Goal: Book appointment/travel/reservation

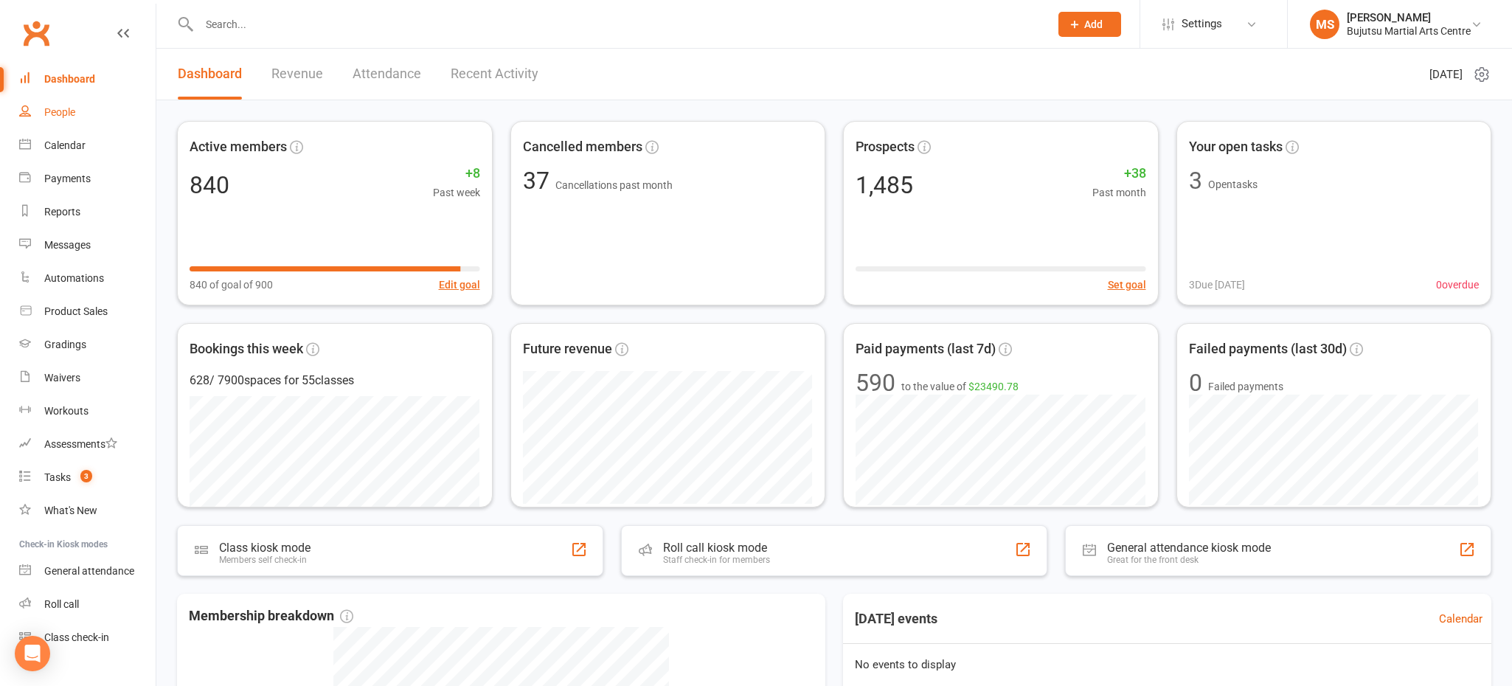
click at [61, 110] on div "People" at bounding box center [59, 112] width 31 height 12
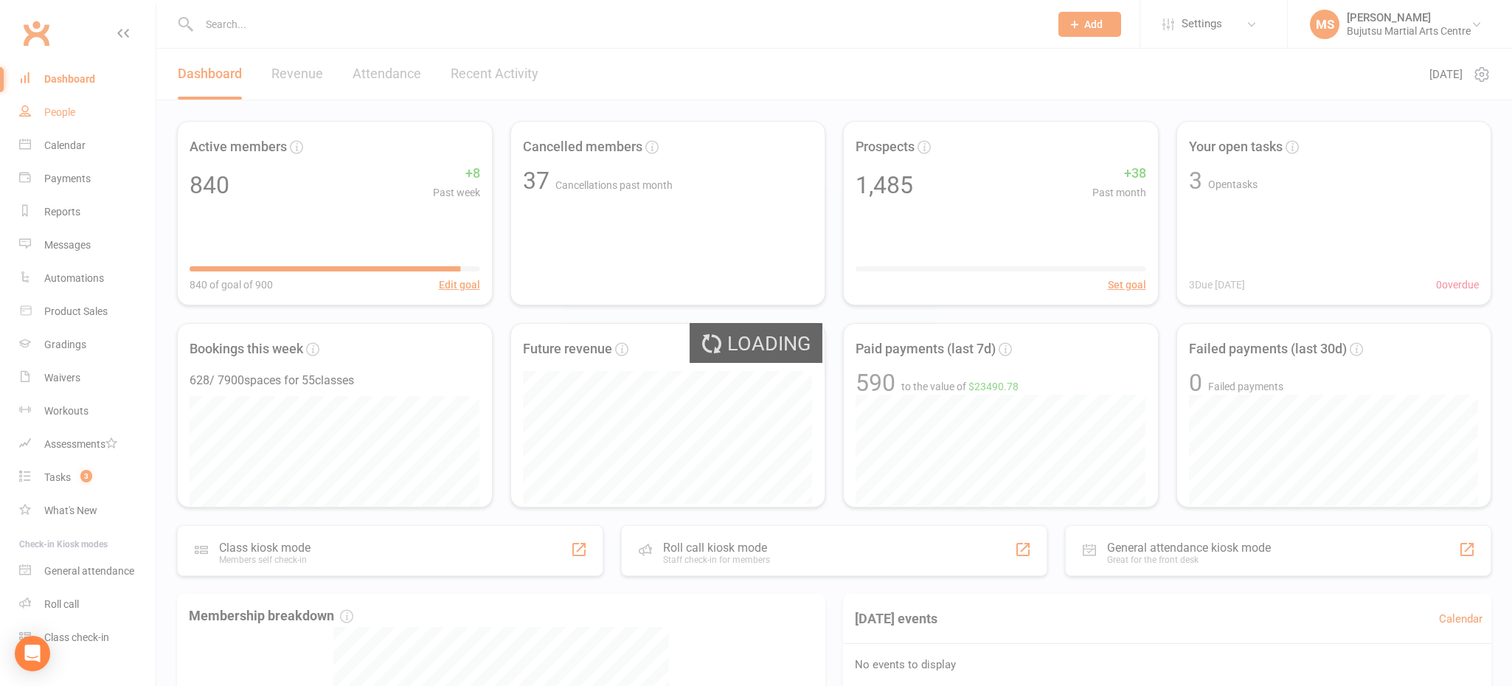
select select "100"
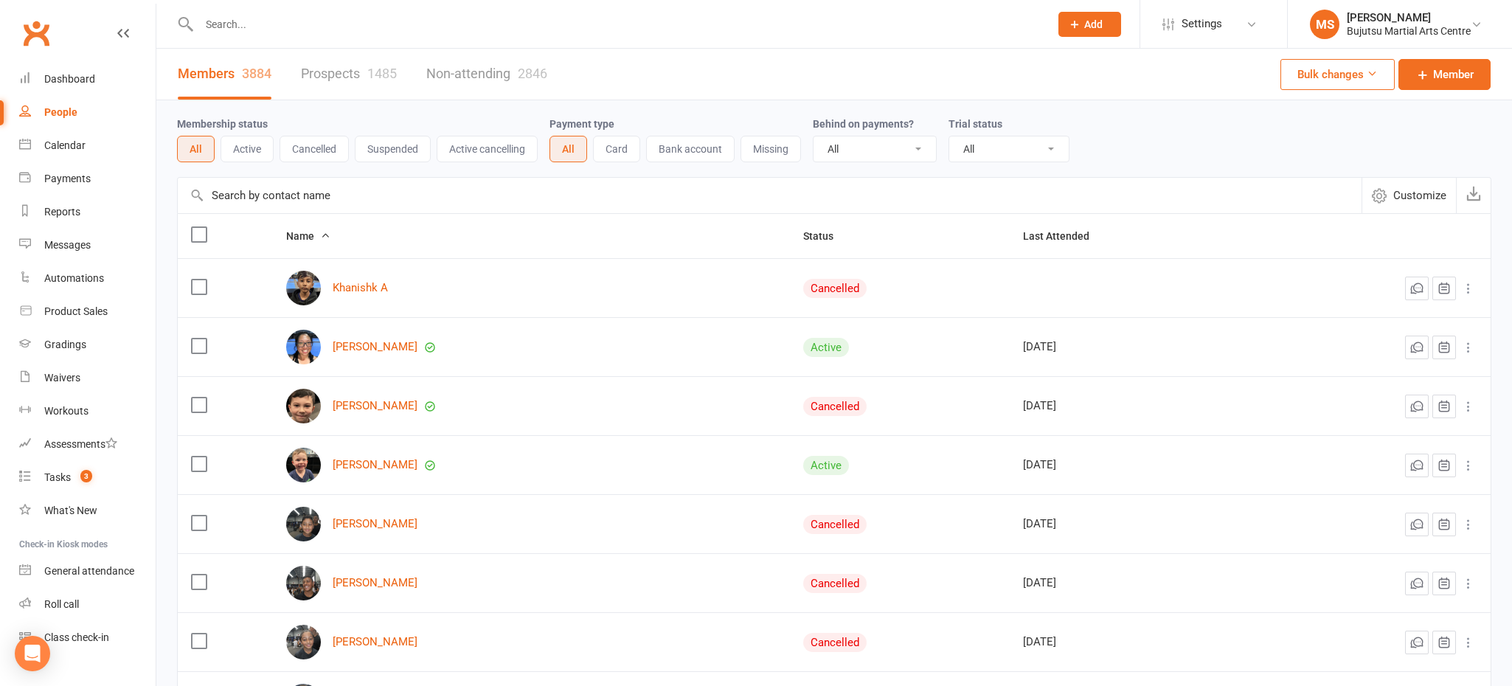
click at [339, 74] on link "Prospects 1485" at bounding box center [349, 74] width 96 height 51
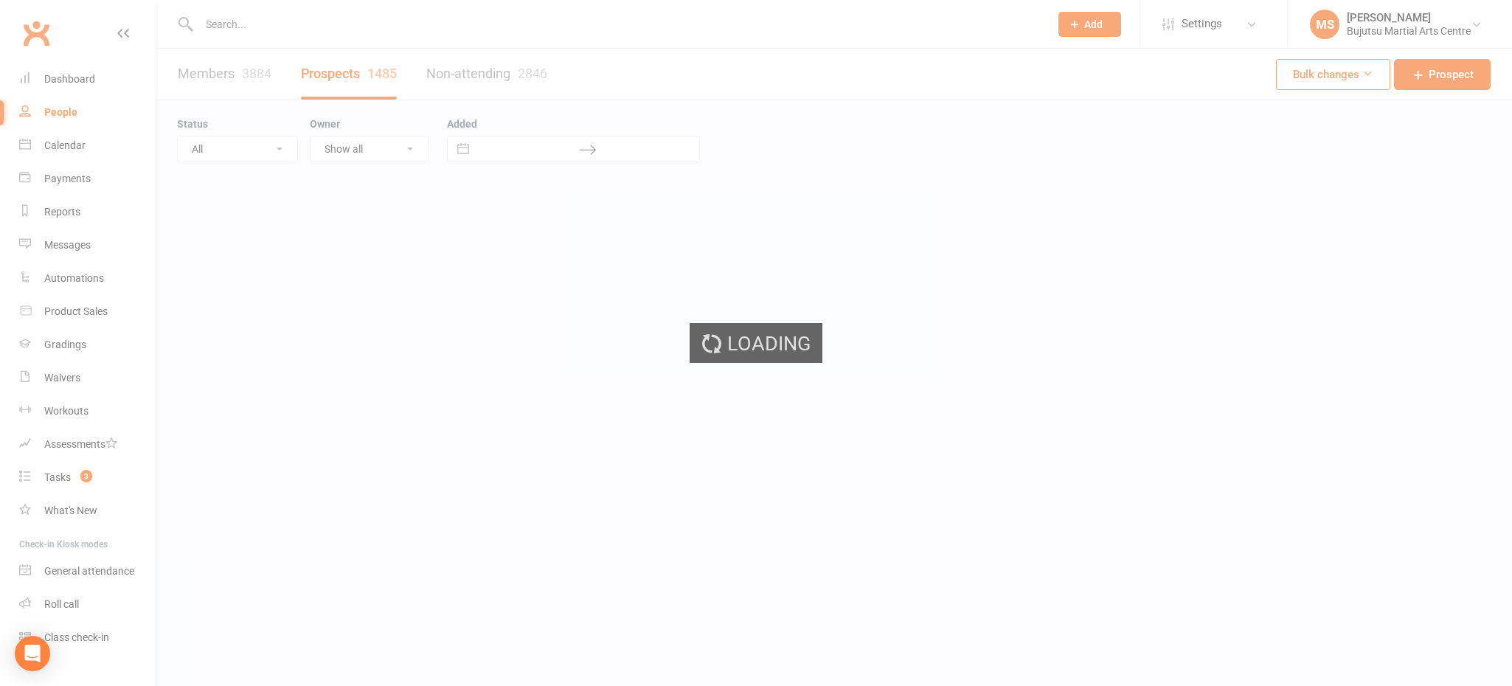
select select "100"
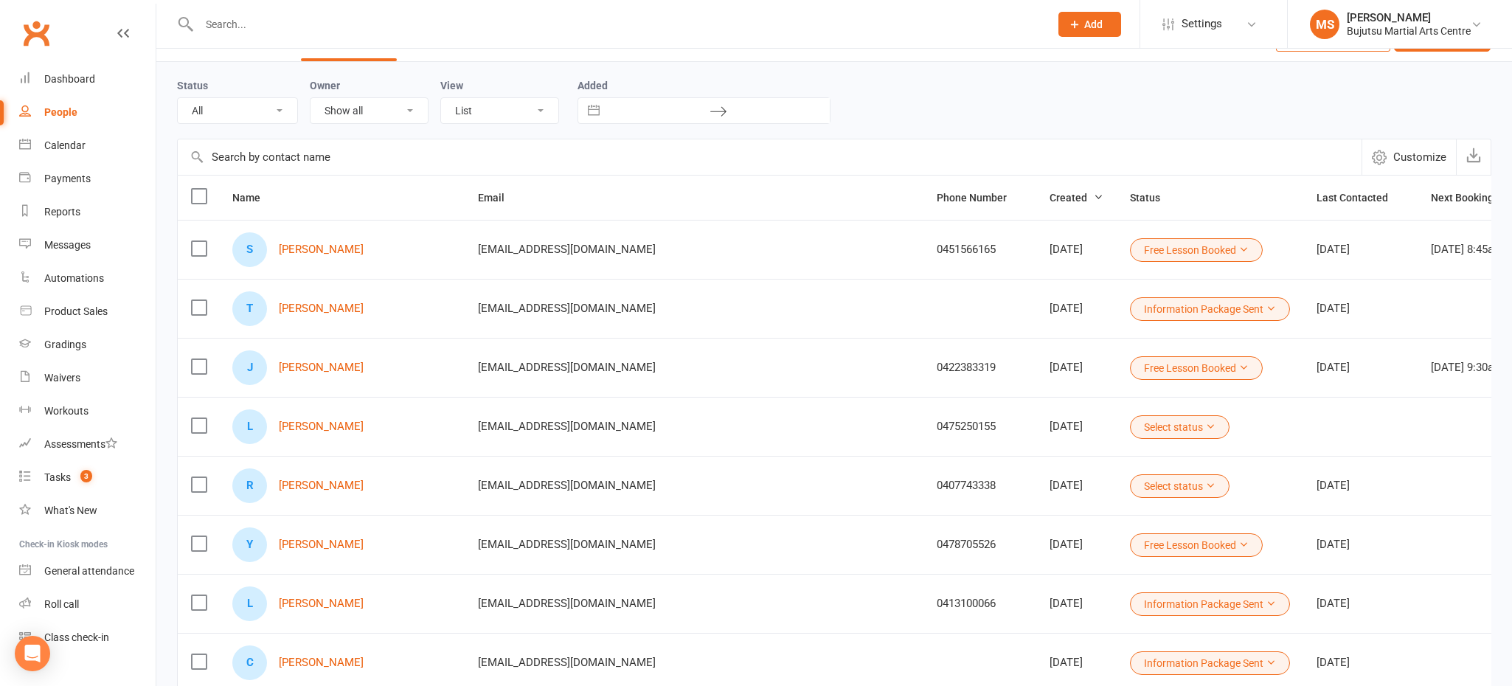
scroll to position [44, 0]
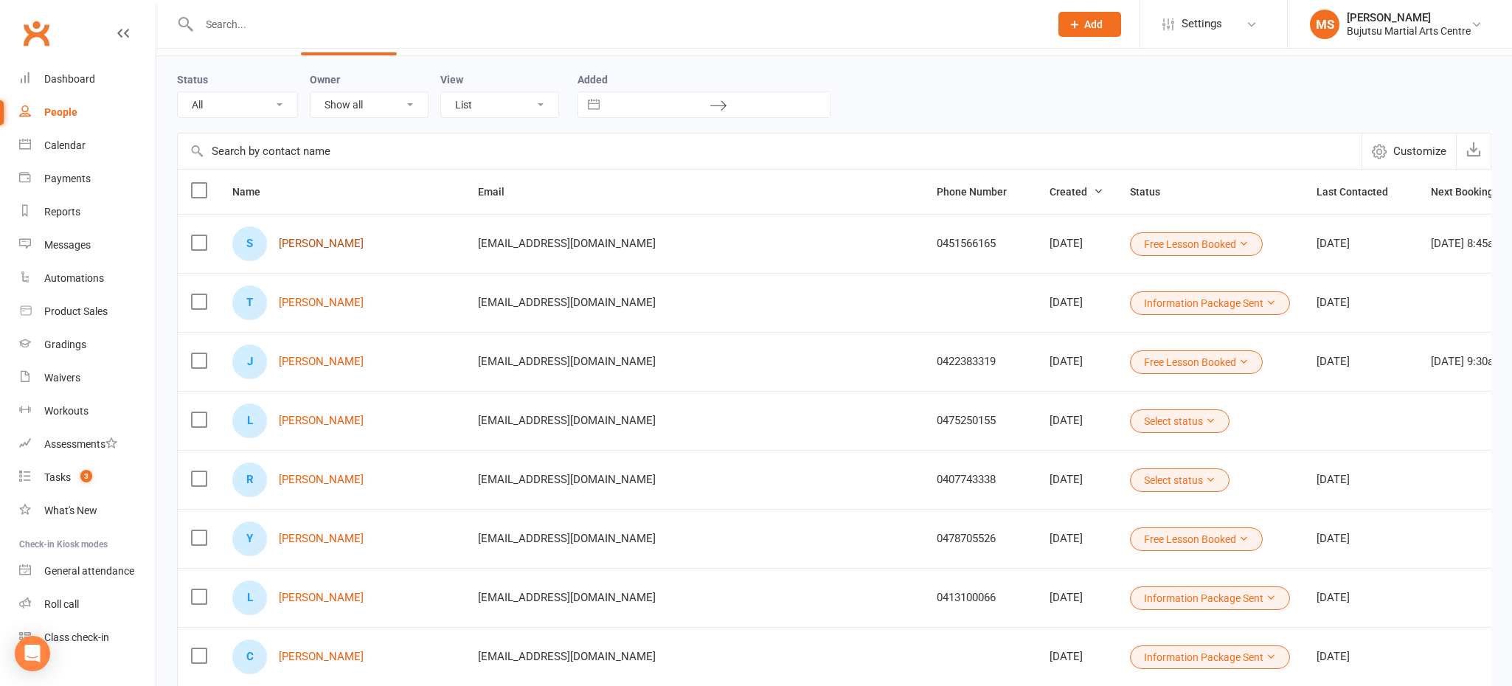
click at [324, 243] on link "[PERSON_NAME]" at bounding box center [321, 243] width 85 height 13
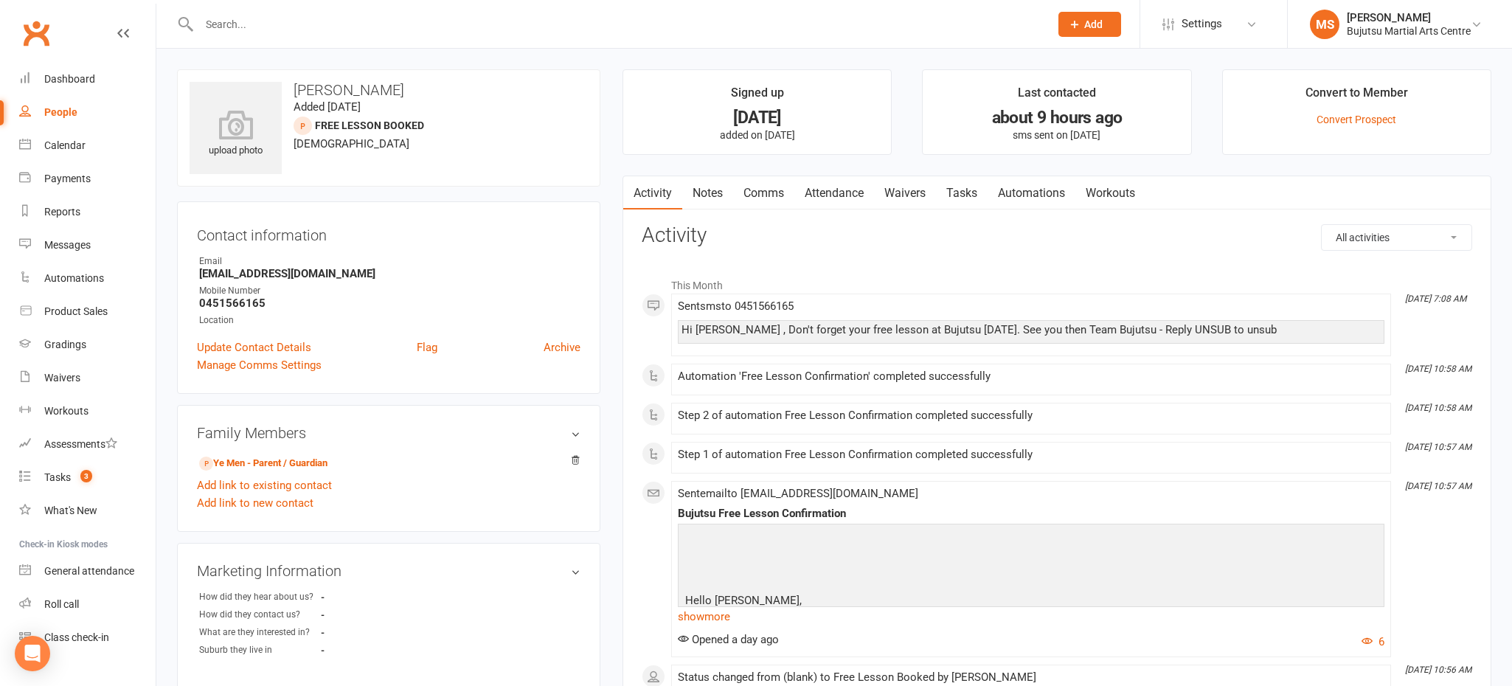
click at [829, 194] on link "Attendance" at bounding box center [834, 193] width 80 height 34
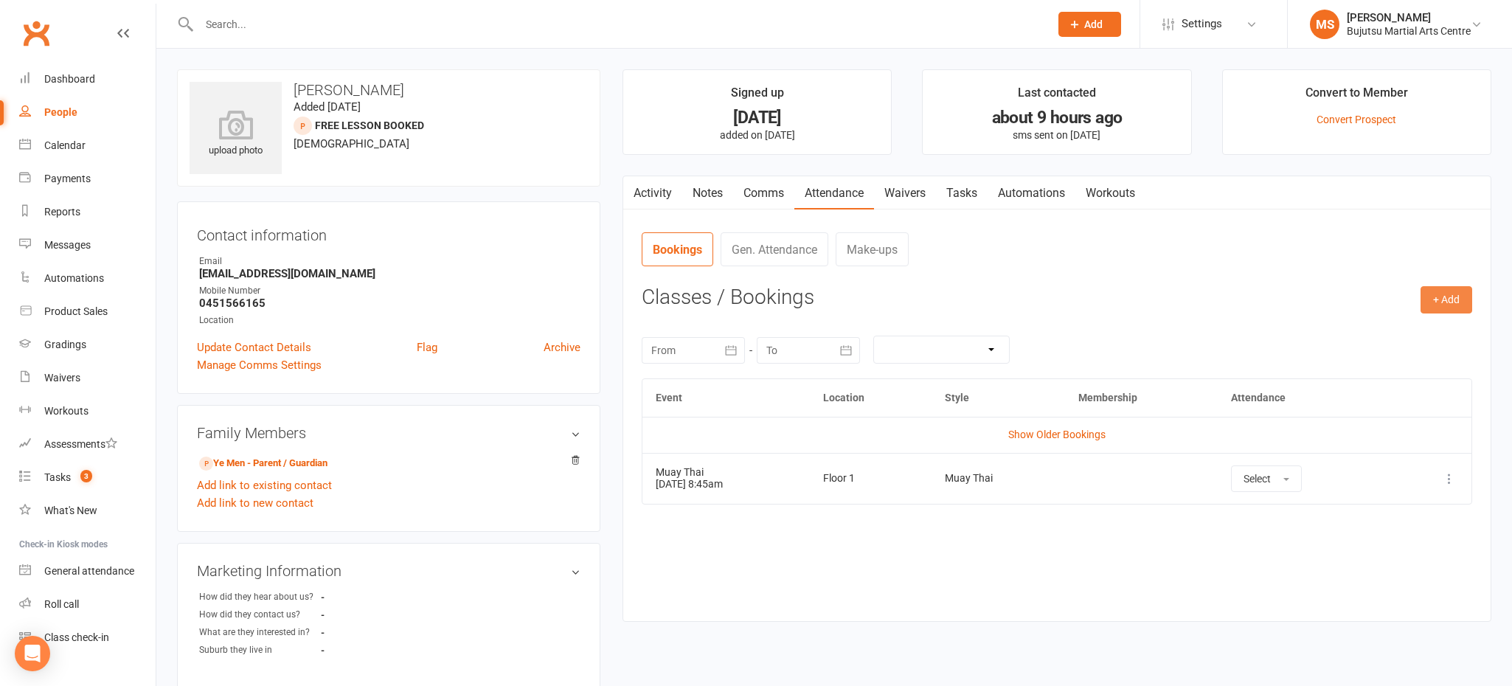
click at [1443, 303] on button "+ Add" at bounding box center [1446, 299] width 52 height 27
click at [1398, 340] on link "Book Event" at bounding box center [1398, 333] width 146 height 29
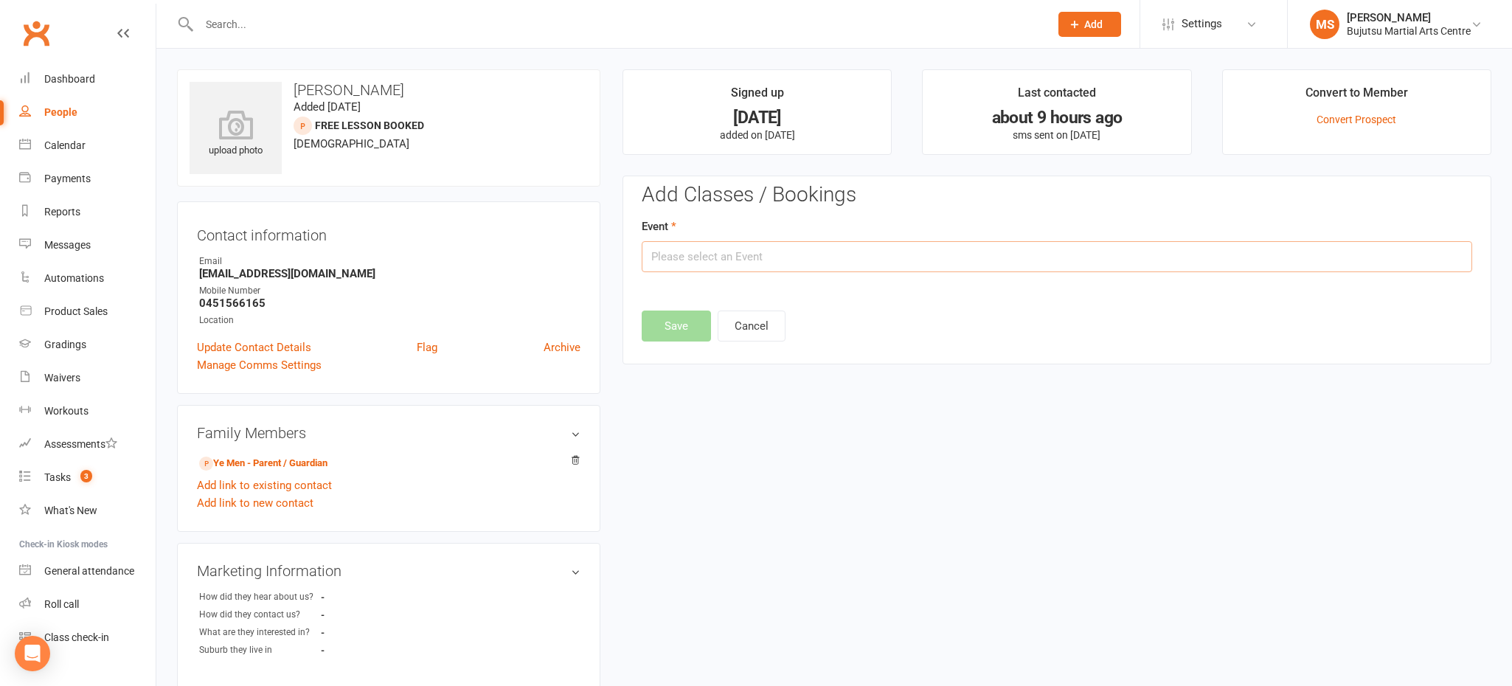
click at [839, 257] on input "text" at bounding box center [1057, 256] width 830 height 31
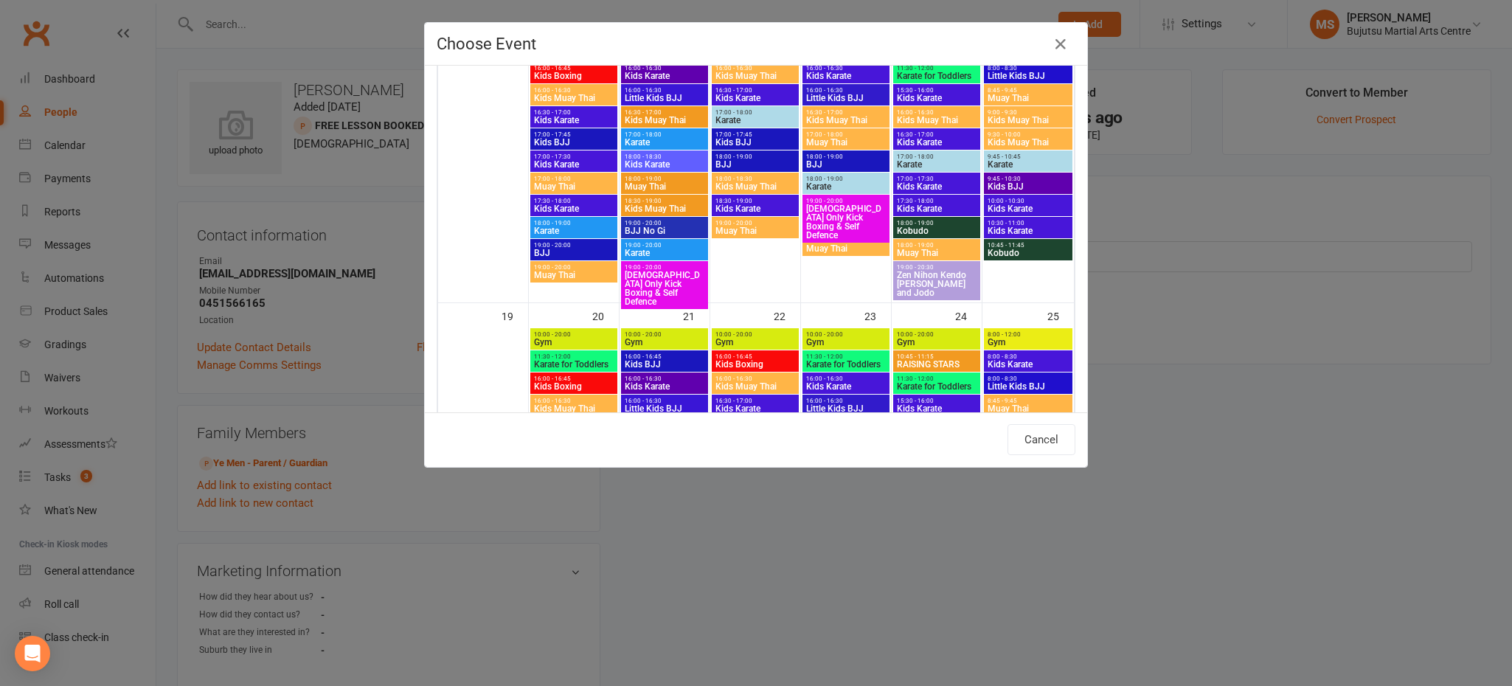
scroll to position [796, 0]
click at [585, 261] on div "19:00 - 20:00 Muay Thai" at bounding box center [573, 271] width 87 height 21
type input "Muay Thai - [DATE] 7:00:00 PM"
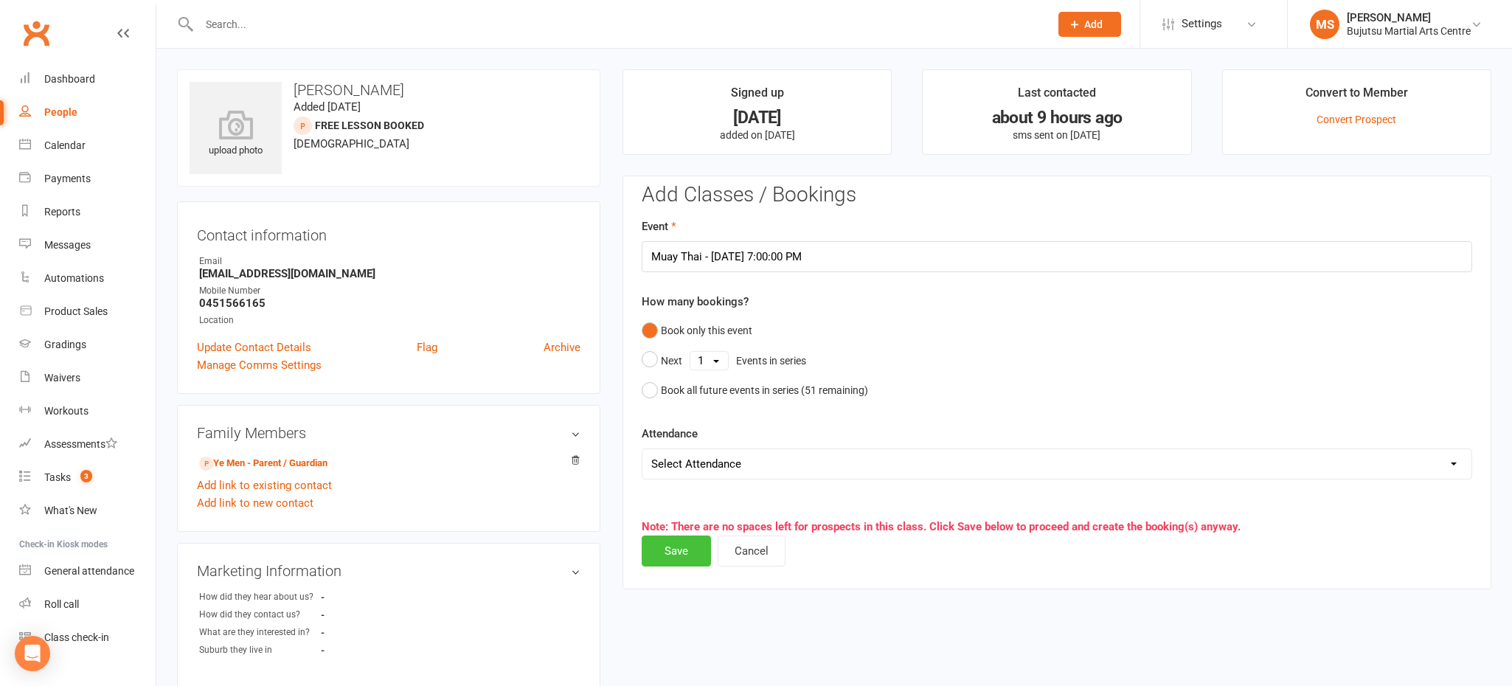
click at [668, 560] on button "Save" at bounding box center [676, 550] width 69 height 31
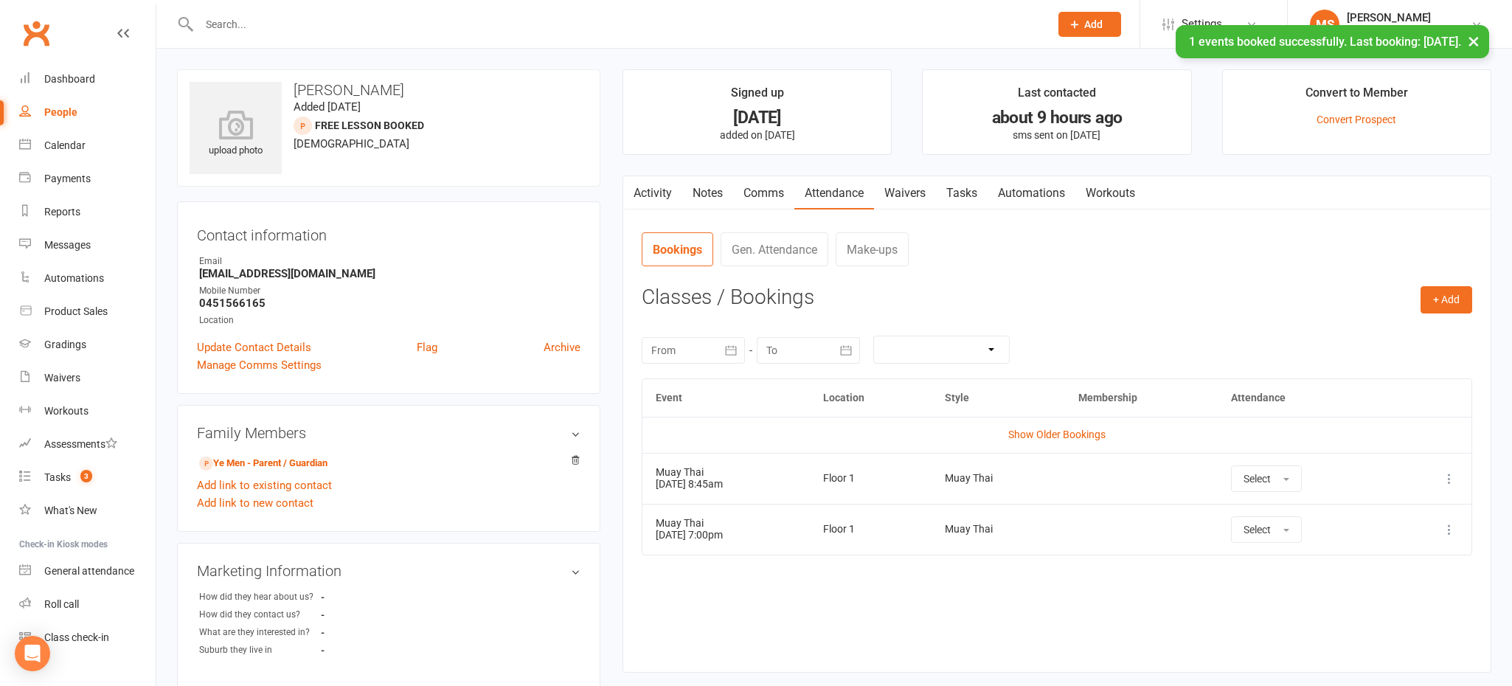
click at [1448, 478] on icon at bounding box center [1449, 478] width 15 height 15
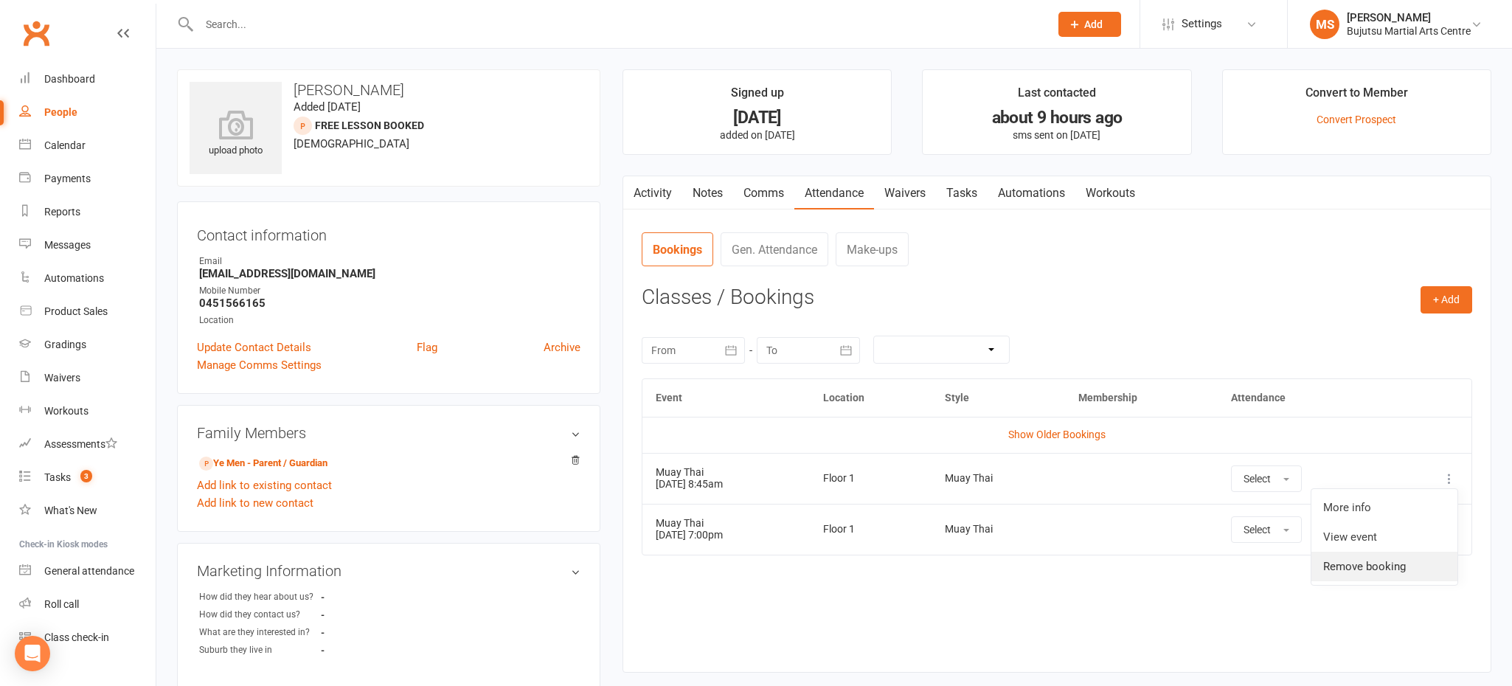
click at [1395, 563] on link "Remove booking" at bounding box center [1384, 566] width 146 height 29
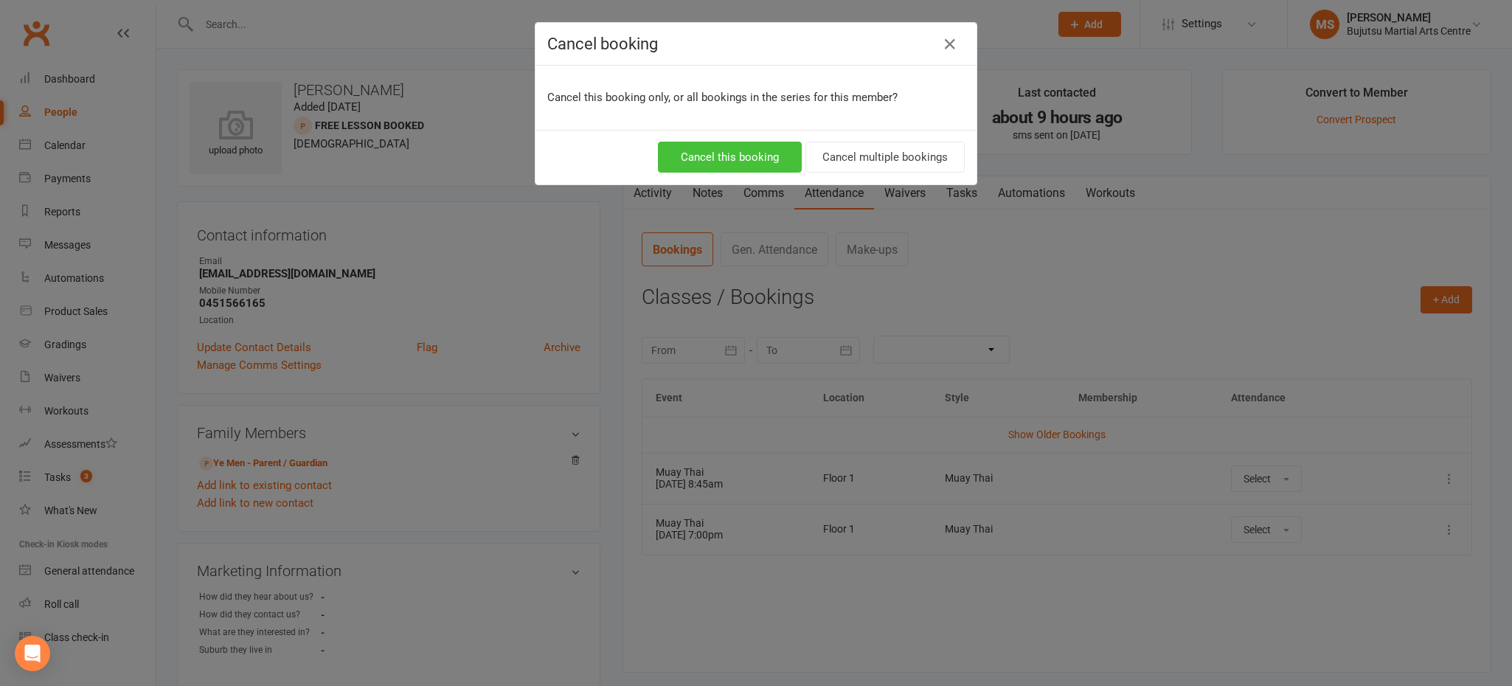
click at [763, 156] on button "Cancel this booking" at bounding box center [730, 157] width 144 height 31
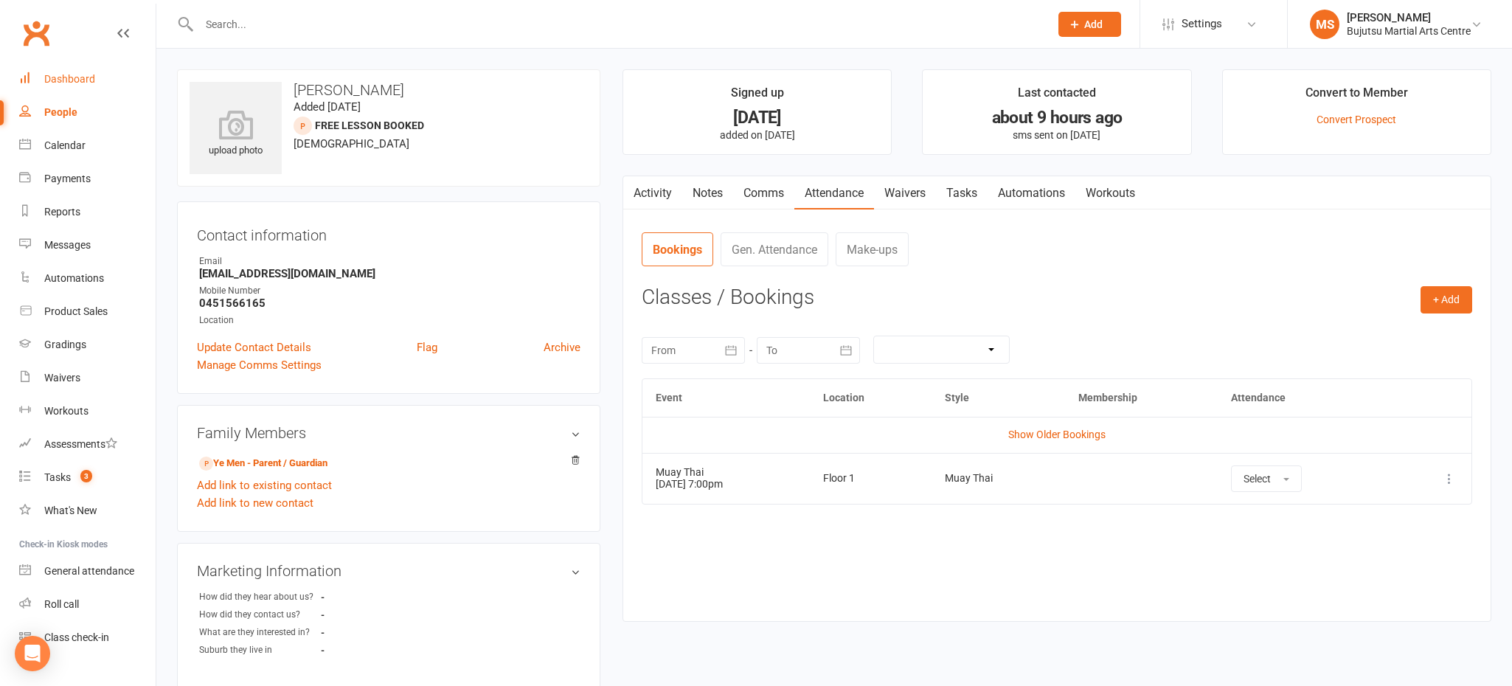
click at [88, 79] on div "Dashboard" at bounding box center [69, 79] width 51 height 12
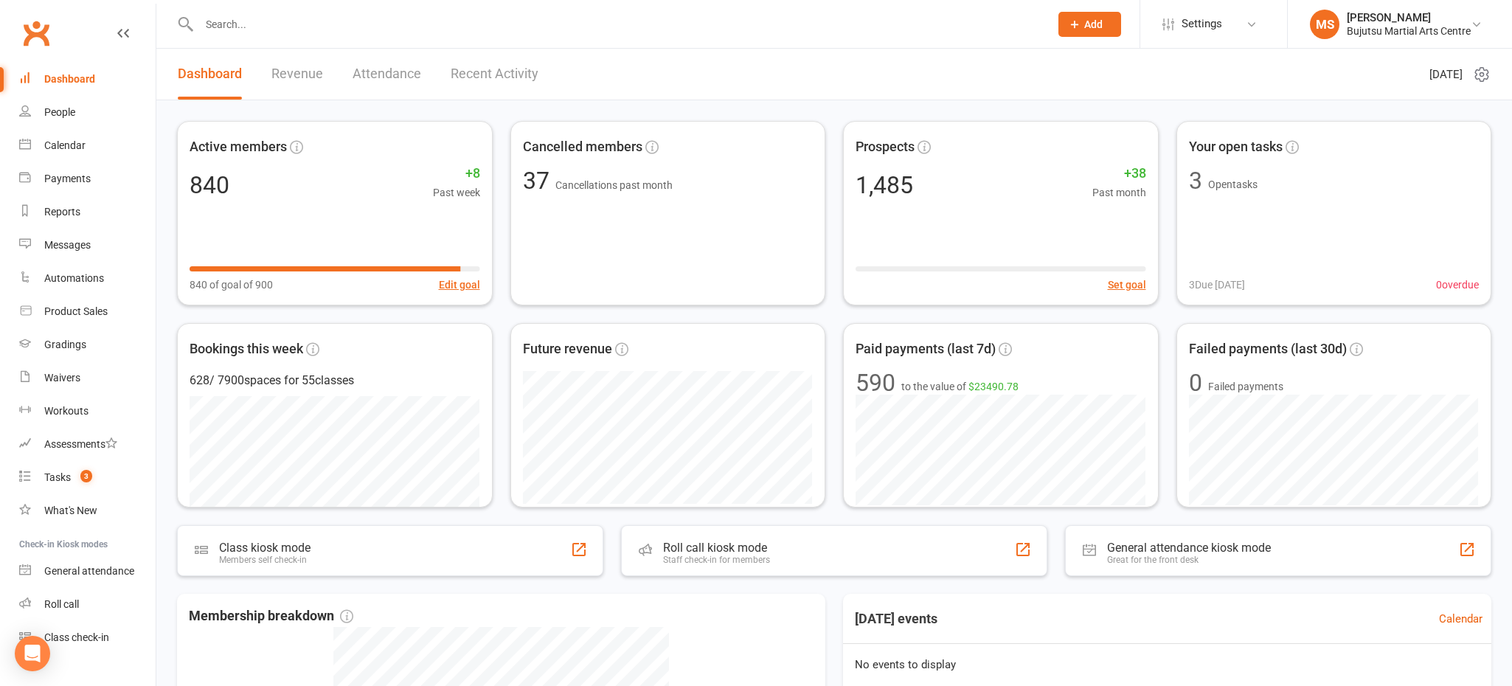
click at [91, 83] on div "Dashboard" at bounding box center [69, 79] width 51 height 12
